Goal: Navigation & Orientation: Find specific page/section

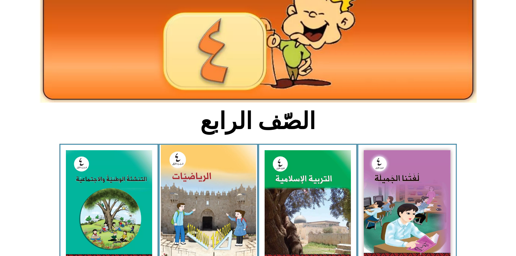
scroll to position [119, 0]
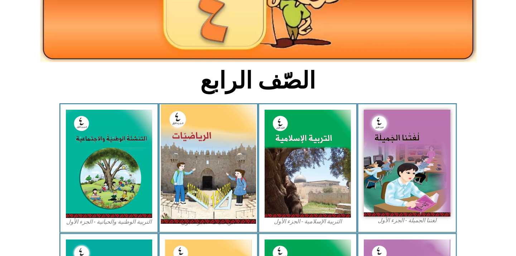
click at [190, 183] on img at bounding box center [208, 163] width 95 height 119
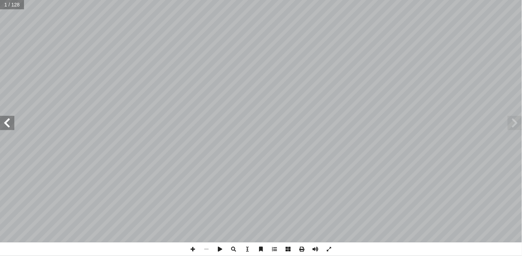
click at [6, 119] on span at bounding box center [7, 123] width 14 height 14
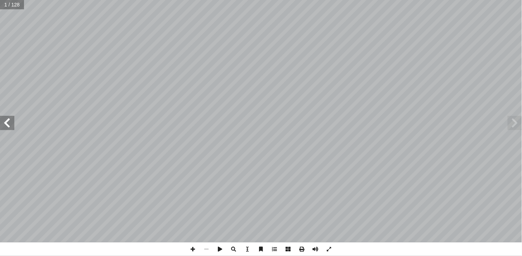
click at [6, 119] on span at bounding box center [7, 123] width 14 height 14
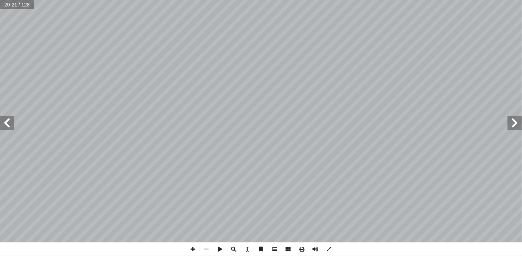
click at [6, 119] on span at bounding box center [7, 123] width 14 height 14
click at [9, 120] on span at bounding box center [7, 123] width 14 height 14
click at [194, 247] on span at bounding box center [193, 249] width 14 height 14
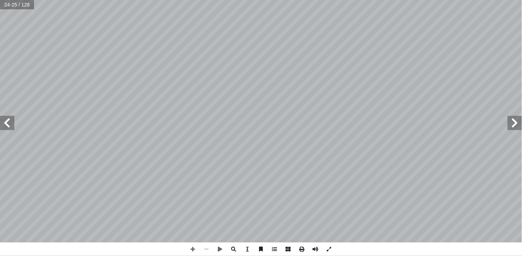
click at [5, 120] on span at bounding box center [7, 123] width 14 height 14
click at [195, 252] on span at bounding box center [193, 249] width 14 height 14
